Goal: Find specific page/section: Locate a particular part of the current website

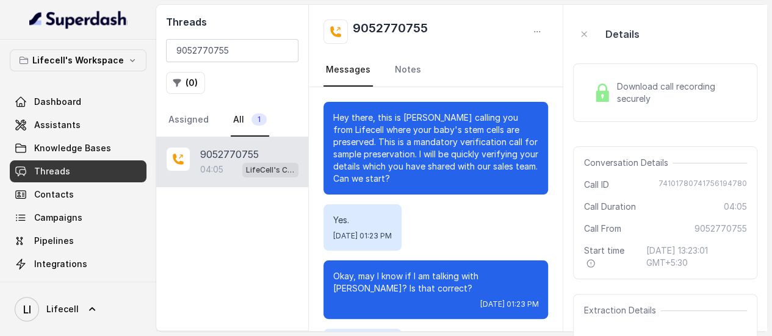
scroll to position [2186, 0]
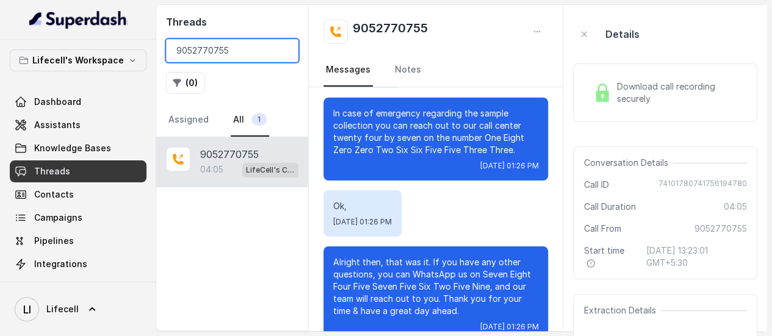
click at [242, 49] on input "9052770755" at bounding box center [232, 50] width 132 height 23
paste input "893956646"
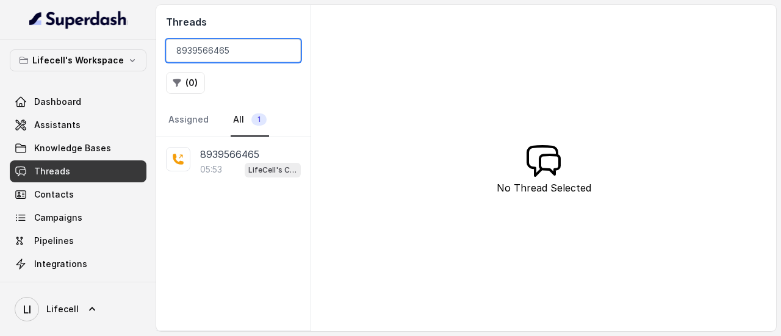
type input "8939566465"
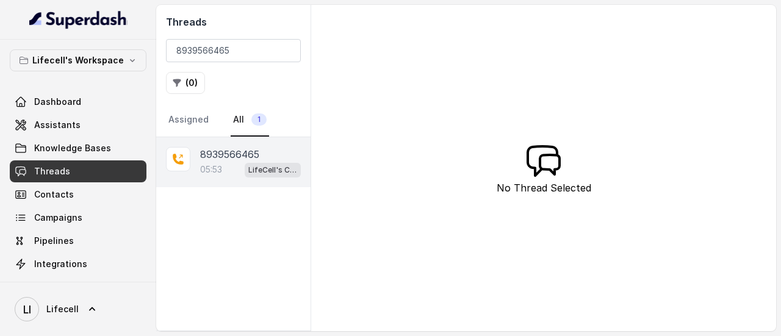
click at [225, 172] on div "05:53 LifeCell's Call Assistant" at bounding box center [250, 170] width 101 height 16
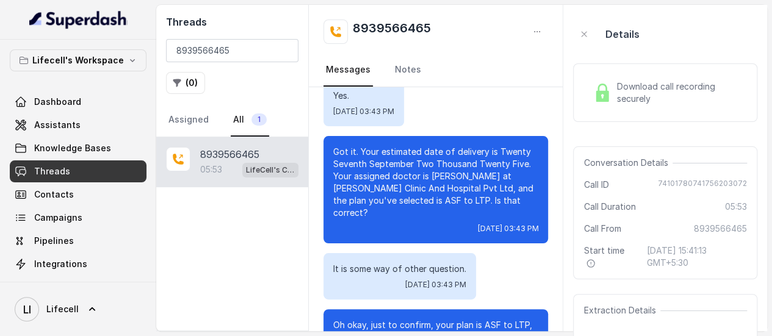
scroll to position [1647, 0]
